Goal: Task Accomplishment & Management: Complete application form

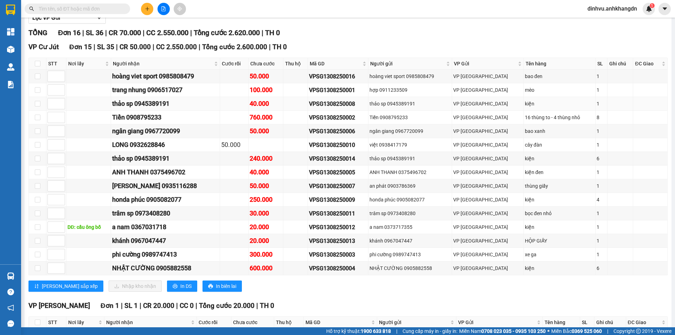
scroll to position [106, 0]
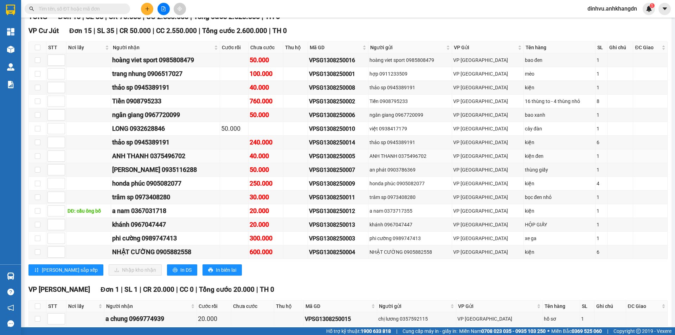
click at [367, 161] on div "VPSG1308250005" at bounding box center [338, 156] width 58 height 9
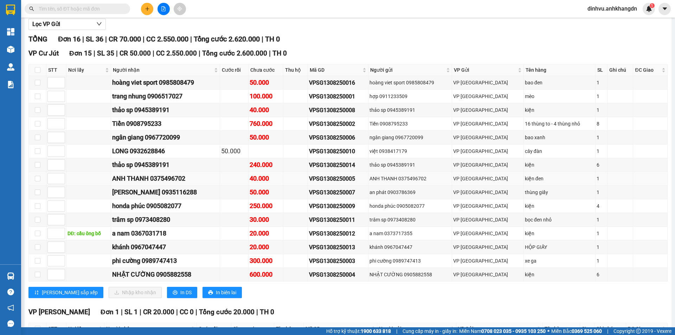
scroll to position [70, 0]
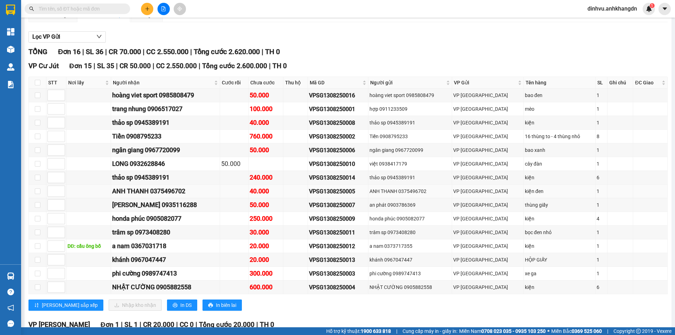
click at [300, 198] on td at bounding box center [296, 192] width 25 height 14
click at [525, 195] on div "kiện đen" at bounding box center [560, 192] width 70 height 8
drag, startPoint x: 373, startPoint y: 199, endPoint x: 302, endPoint y: 202, distance: 70.8
click at [302, 198] on tr "ANH THANH 0375496702 40.000 VPSG1308250005 ANH THANH 0375496702 VP [GEOGRAPHIC_…" at bounding box center [348, 192] width 639 height 14
copy div "VPSG1308250005"
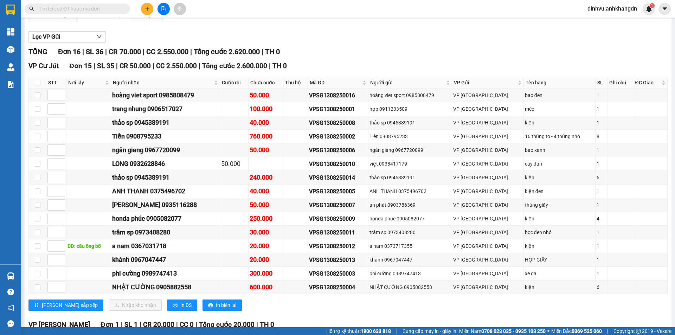
click at [65, 7] on input "text" at bounding box center [80, 9] width 83 height 8
paste input "VPSG1308250005"
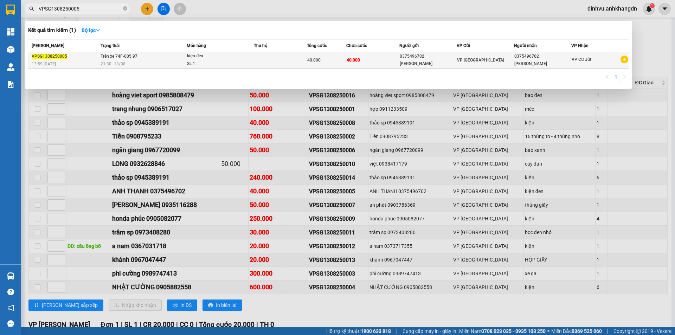
type input "VPSG1308250005"
click at [344, 63] on div "40.000" at bounding box center [326, 60] width 39 height 8
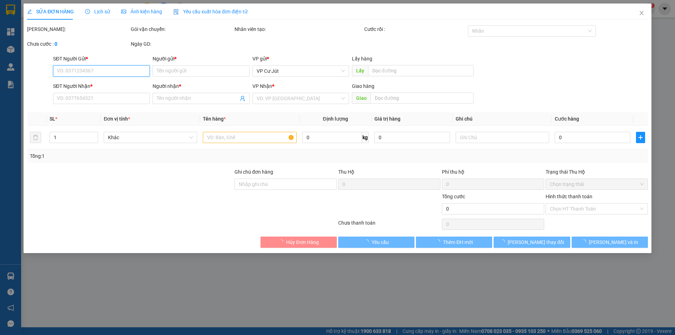
type input "0375496702"
type input "[PERSON_NAME]"
type input "0375496702"
type input "[PERSON_NAME]"
type input "40.000"
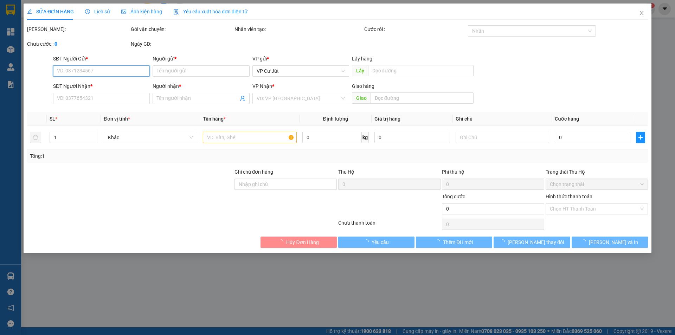
type input "40.000"
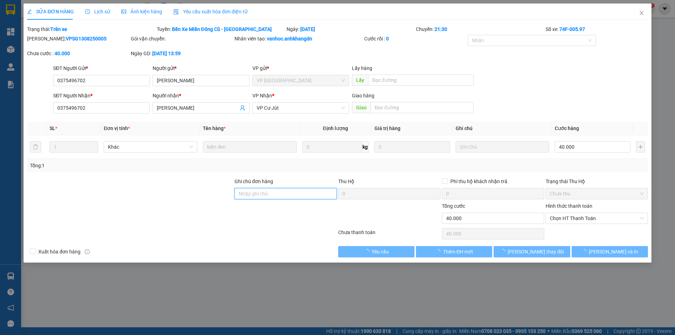
drag, startPoint x: 288, startPoint y: 196, endPoint x: 309, endPoint y: 180, distance: 26.1
click at [288, 196] on input "Ghi chú đơn hàng" at bounding box center [286, 193] width 102 height 11
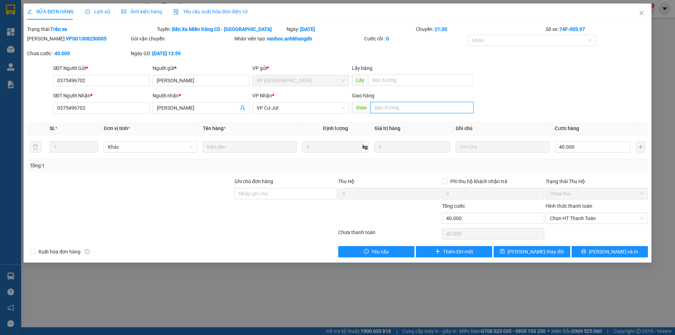
click at [405, 107] on input "text" at bounding box center [422, 107] width 103 height 11
click at [346, 106] on div "VP Cư Jút" at bounding box center [301, 107] width 97 height 11
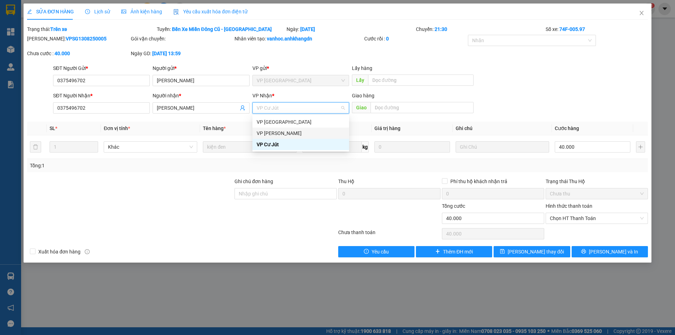
click at [315, 131] on div "VP [PERSON_NAME]" at bounding box center [301, 133] width 88 height 8
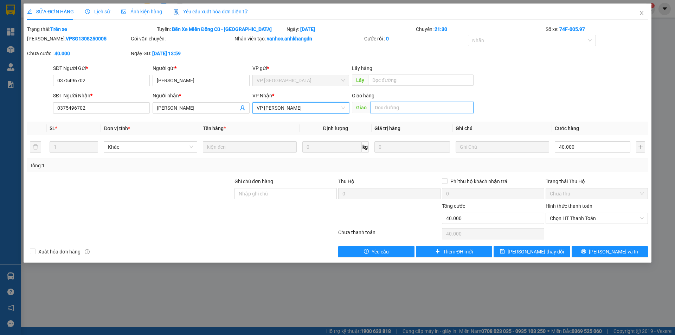
click at [380, 105] on input "text" at bounding box center [422, 107] width 103 height 11
type input "n"
click at [406, 109] on input "N3 Thôn 7 AEe pô" at bounding box center [422, 107] width 103 height 11
click at [406, 109] on input "N3 Thôn 7 Ae pô" at bounding box center [422, 107] width 103 height 11
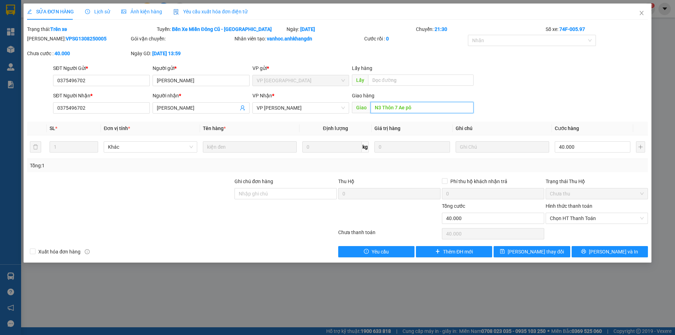
click at [406, 109] on input "N3 Thôn 7 Ae pô" at bounding box center [422, 107] width 103 height 11
click at [405, 109] on input "N3 Thôn 7 Ae pô" at bounding box center [422, 107] width 103 height 11
click at [406, 108] on input "N3 Thôn 7 Ae pô" at bounding box center [422, 107] width 103 height 11
click at [404, 108] on input "N3 Thôn 7 Ae pô" at bounding box center [422, 107] width 103 height 11
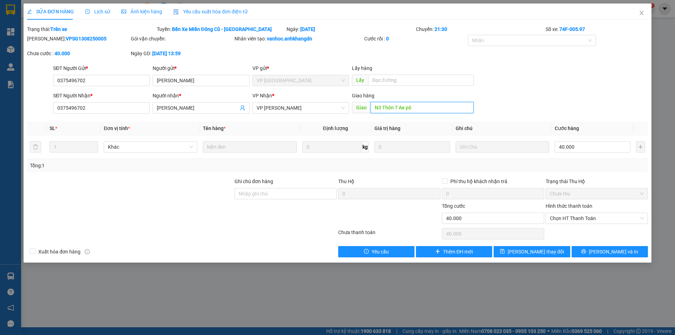
click at [397, 108] on input "N3 Thôn 7 Ae pô" at bounding box center [422, 107] width 103 height 11
click at [407, 108] on input "N3 Thôn 7 Ae pô" at bounding box center [422, 107] width 103 height 11
type input "N3 Thôn 7 Eapô"
click at [544, 255] on span "[PERSON_NAME] thay đổi" at bounding box center [536, 252] width 56 height 8
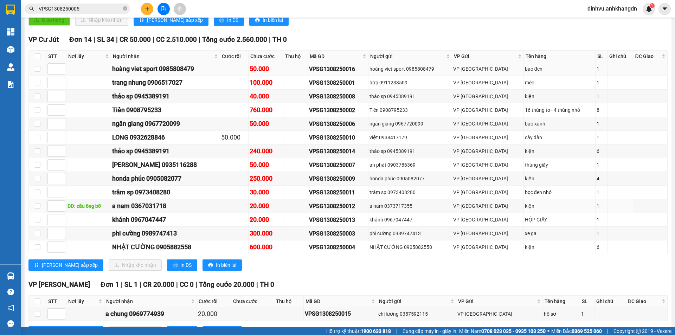
scroll to position [176, 0]
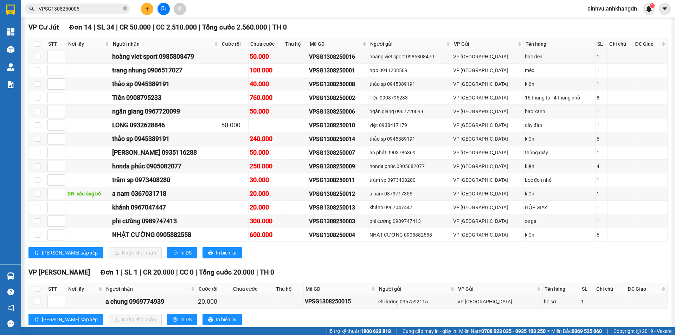
click at [392, 259] on div "[PERSON_NAME] sắp xếp Nhập kho nhận In DS In biên lai" at bounding box center [348, 252] width 640 height 11
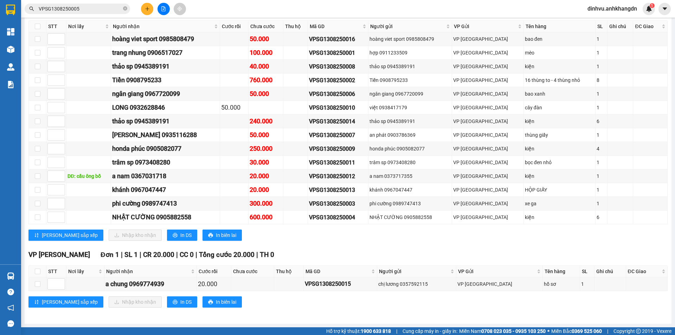
scroll to position [166, 0]
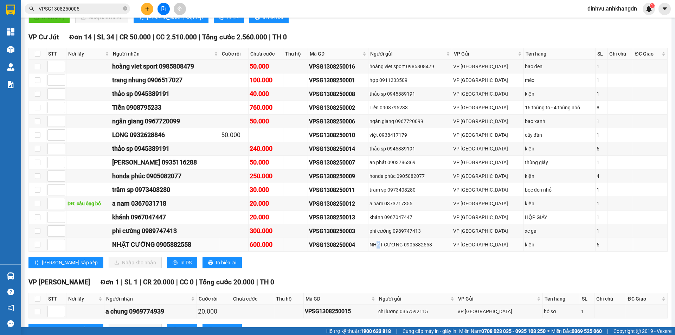
click at [399, 252] on td "NHẬT CƯỜNG 0905882558" at bounding box center [411, 245] width 84 height 14
